Goal: Task Accomplishment & Management: Use online tool/utility

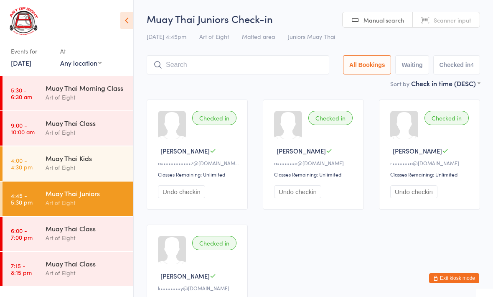
click at [94, 227] on div "Muay Thai Class" at bounding box center [86, 228] width 81 height 9
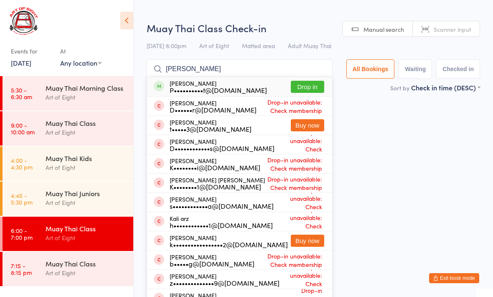
type input "[PERSON_NAME]"
click at [293, 89] on button "Drop in" at bounding box center [307, 87] width 33 height 12
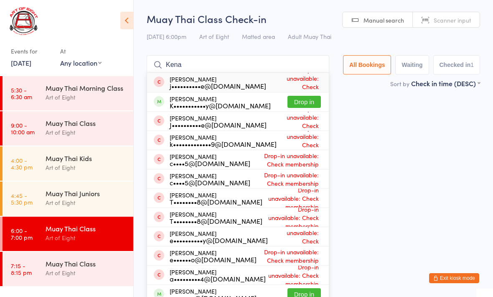
type input "Kena"
click at [301, 105] on button "Drop in" at bounding box center [304, 102] width 33 height 12
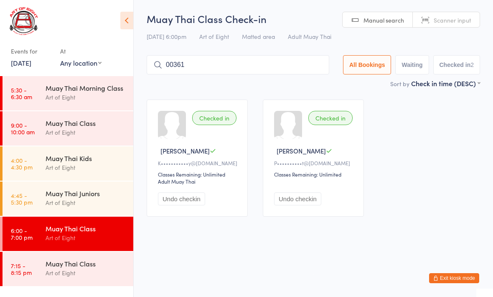
type input "00361"
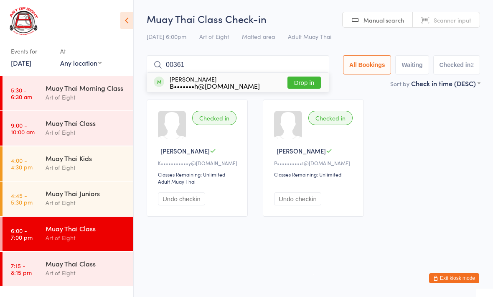
click at [291, 74] on div "[PERSON_NAME] B•••••••h@[DOMAIN_NAME] Drop in" at bounding box center [238, 82] width 182 height 19
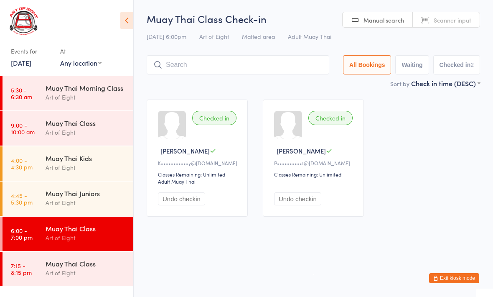
click at [288, 72] on input "search" at bounding box center [238, 64] width 183 height 19
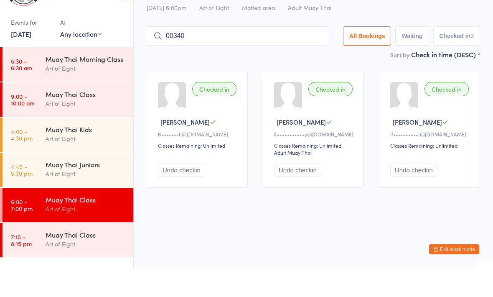
type input "00340"
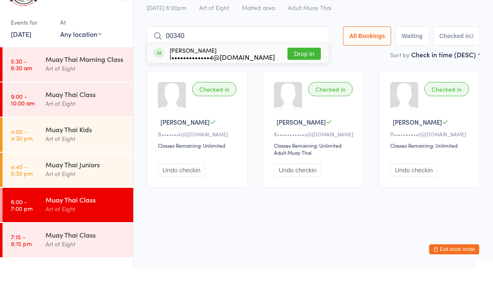
click at [299, 77] on button "Drop in" at bounding box center [304, 83] width 33 height 12
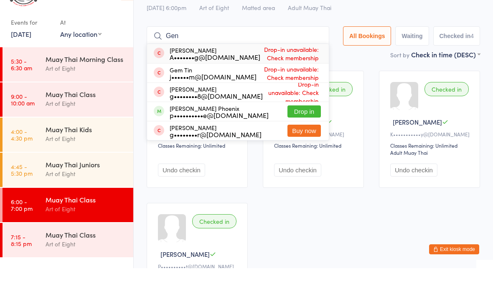
type input "Gen"
click at [308, 134] on button "Drop in" at bounding box center [304, 140] width 33 height 12
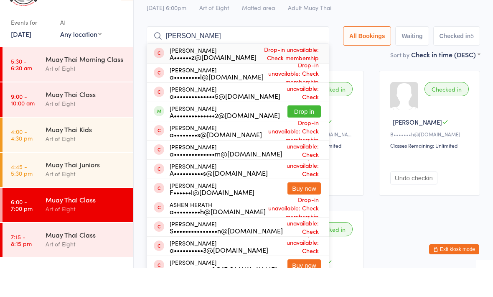
type input "[PERSON_NAME]"
click at [297, 134] on button "Drop in" at bounding box center [304, 140] width 33 height 12
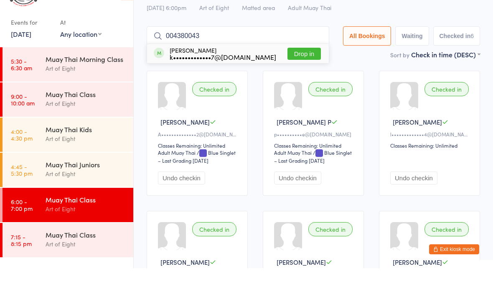
type input "0043800438"
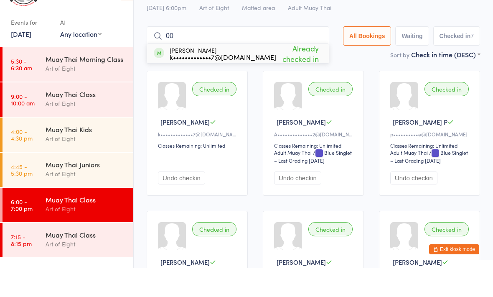
type input "0"
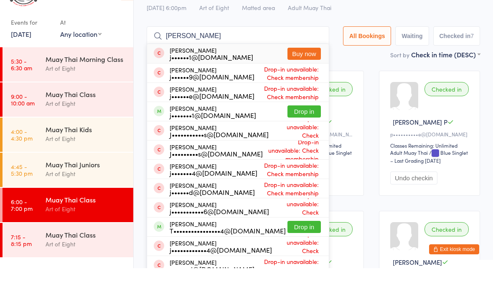
type input "[PERSON_NAME]"
click at [294, 134] on button "Drop in" at bounding box center [304, 140] width 33 height 12
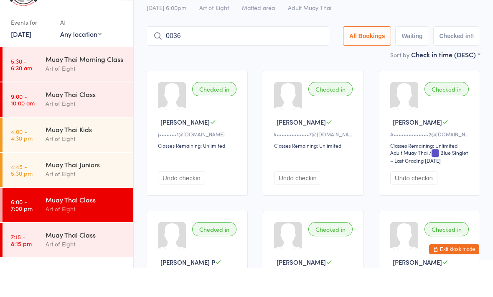
type input "0036"
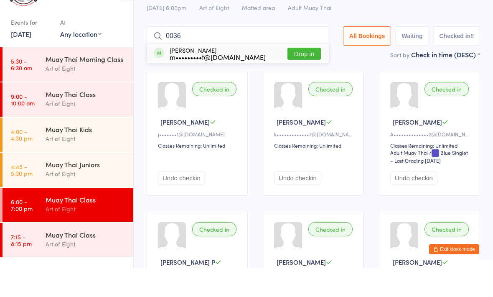
click at [297, 77] on button "Drop in" at bounding box center [304, 83] width 33 height 12
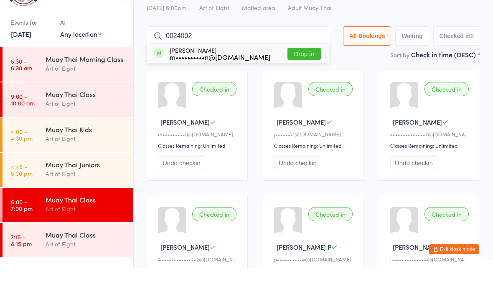
type input "00240024"
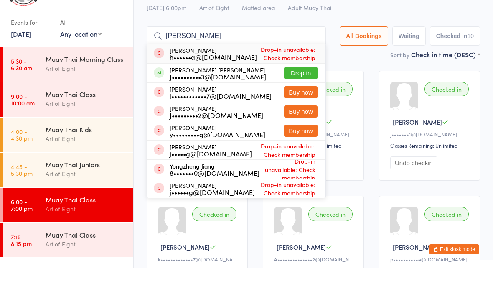
type input "[PERSON_NAME]"
click at [295, 96] on button "Drop in" at bounding box center [300, 102] width 33 height 12
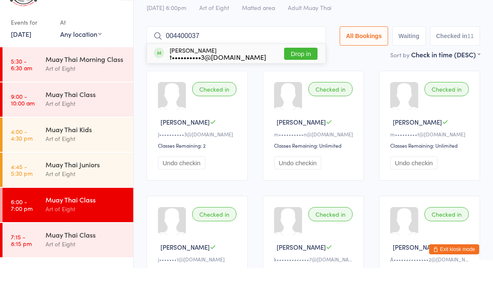
type input "0044000377"
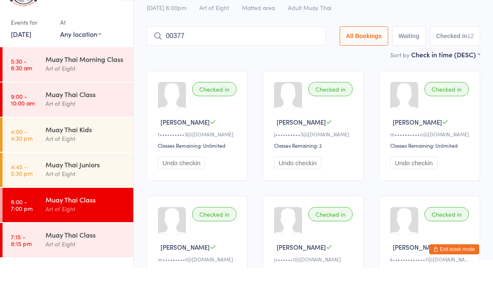
type input "00377"
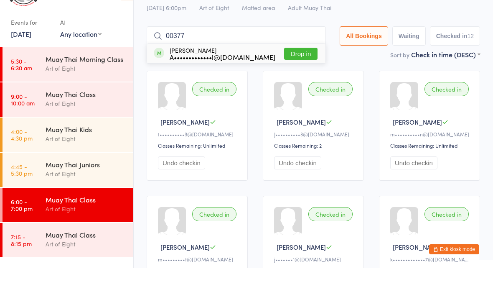
click at [311, 73] on div "Ali Pouresmaeil A•••••••••••••l@[DOMAIN_NAME] Drop in" at bounding box center [236, 82] width 179 height 19
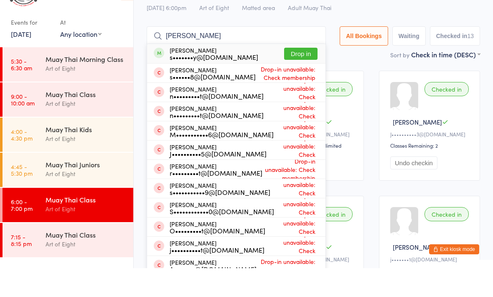
type input "[PERSON_NAME]"
click at [295, 77] on button "Drop in" at bounding box center [300, 83] width 33 height 12
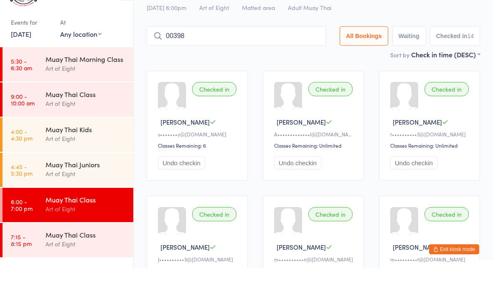
type input "00398"
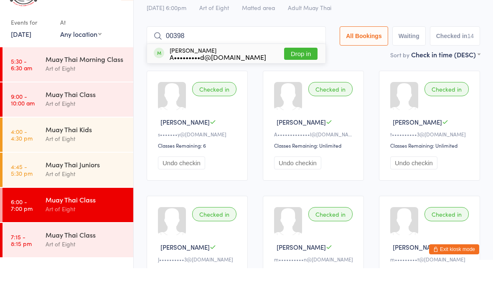
click at [294, 77] on button "Drop in" at bounding box center [300, 83] width 33 height 12
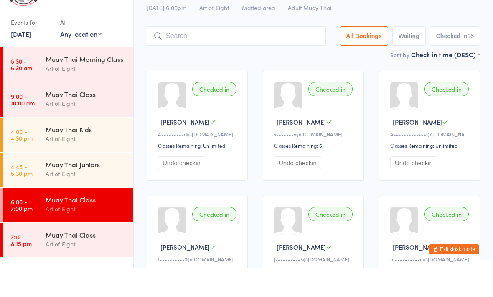
click at [232, 55] on input "search" at bounding box center [236, 64] width 179 height 19
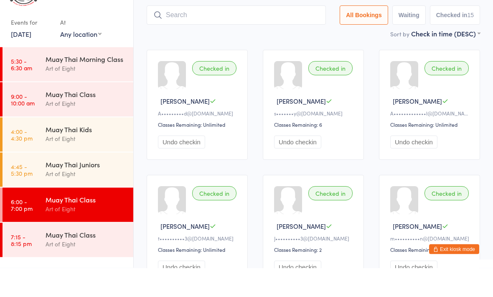
scroll to position [27, 0]
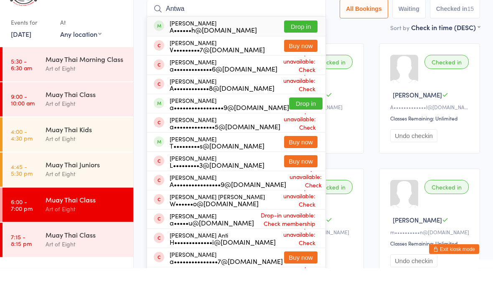
type input "Antwa"
click at [296, 50] on button "Drop in" at bounding box center [300, 56] width 33 height 12
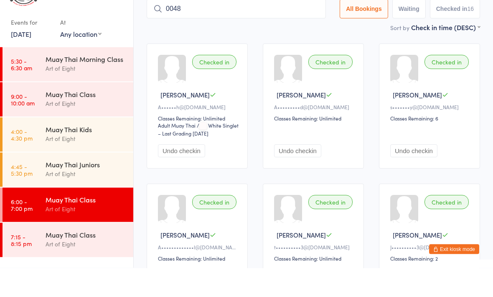
type input "0048"
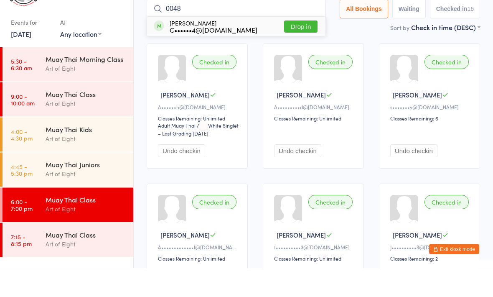
click at [302, 50] on button "Drop in" at bounding box center [300, 56] width 33 height 12
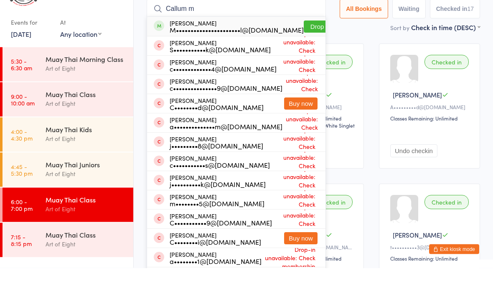
type input "Callum m"
click at [312, 50] on button "Drop in" at bounding box center [320, 56] width 33 height 12
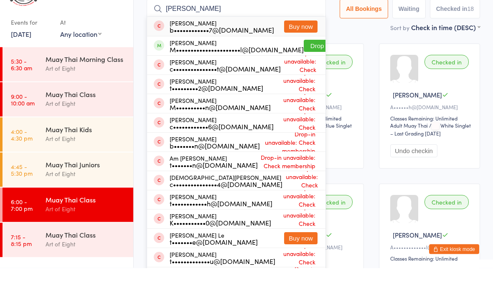
type input "[PERSON_NAME]"
click at [304, 69] on button "Drop in" at bounding box center [320, 75] width 33 height 12
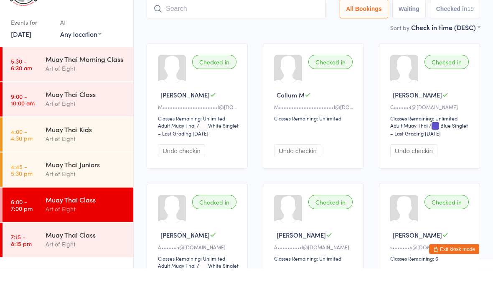
click at [189, 28] on input "search" at bounding box center [236, 37] width 179 height 19
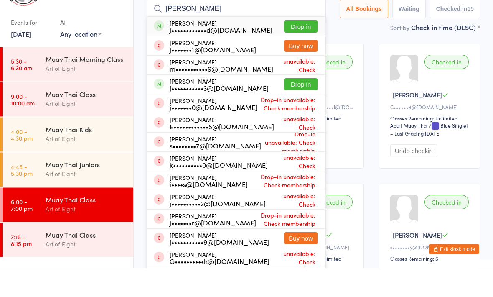
type input "[PERSON_NAME]"
click at [294, 50] on button "Drop in" at bounding box center [300, 56] width 33 height 12
